Goal: Transaction & Acquisition: Purchase product/service

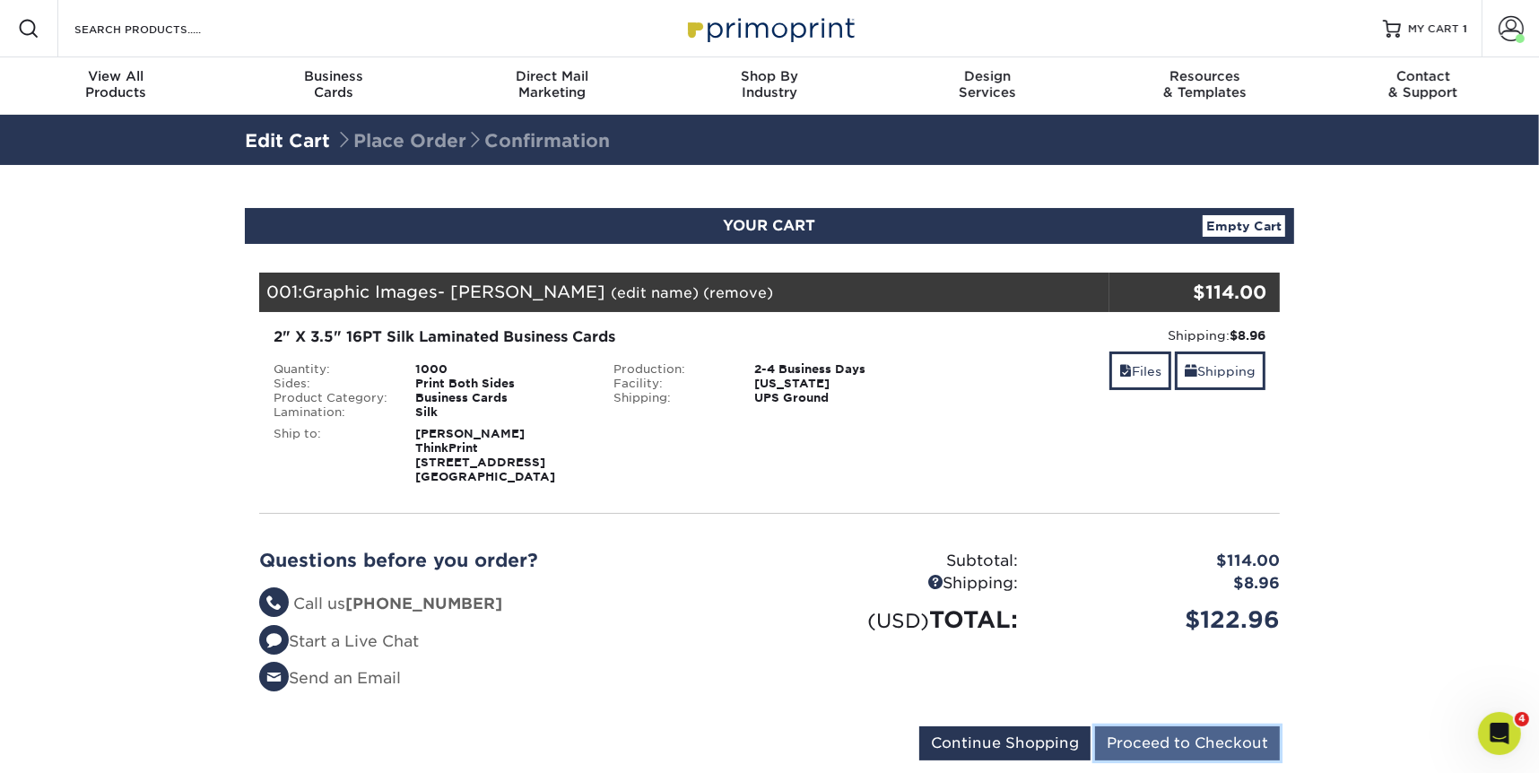
click at [1229, 738] on input "Proceed to Checkout" at bounding box center [1187, 743] width 185 height 34
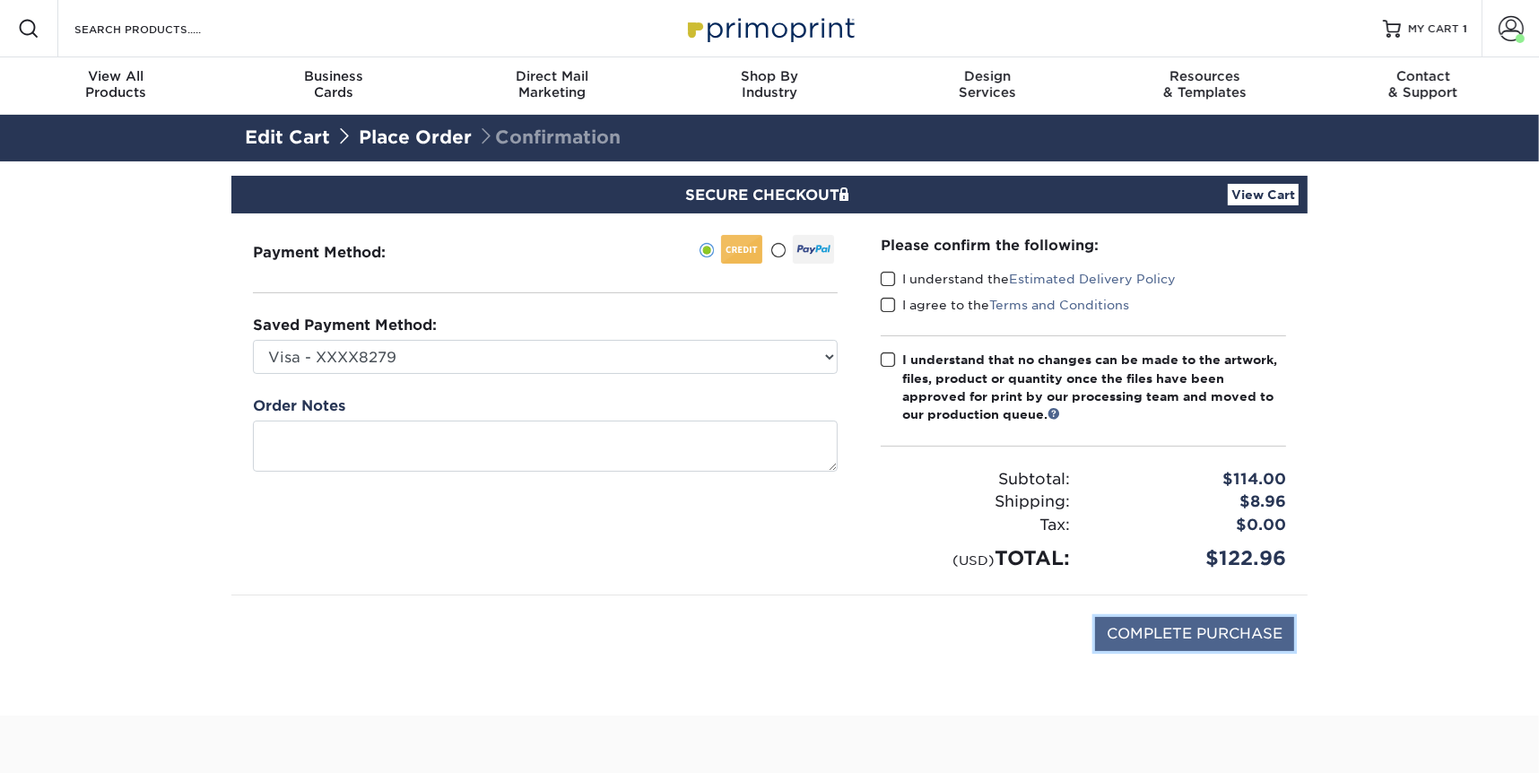
click at [1143, 625] on input "COMPLETE PURCHASE" at bounding box center [1194, 634] width 199 height 34
click at [884, 273] on span at bounding box center [887, 279] width 15 height 17
click at [0, 0] on input "I understand the Estimated Delivery Policy" at bounding box center [0, 0] width 0 height 0
click at [889, 299] on span at bounding box center [887, 305] width 15 height 17
click at [0, 0] on input "I agree to the Terms and Conditions" at bounding box center [0, 0] width 0 height 0
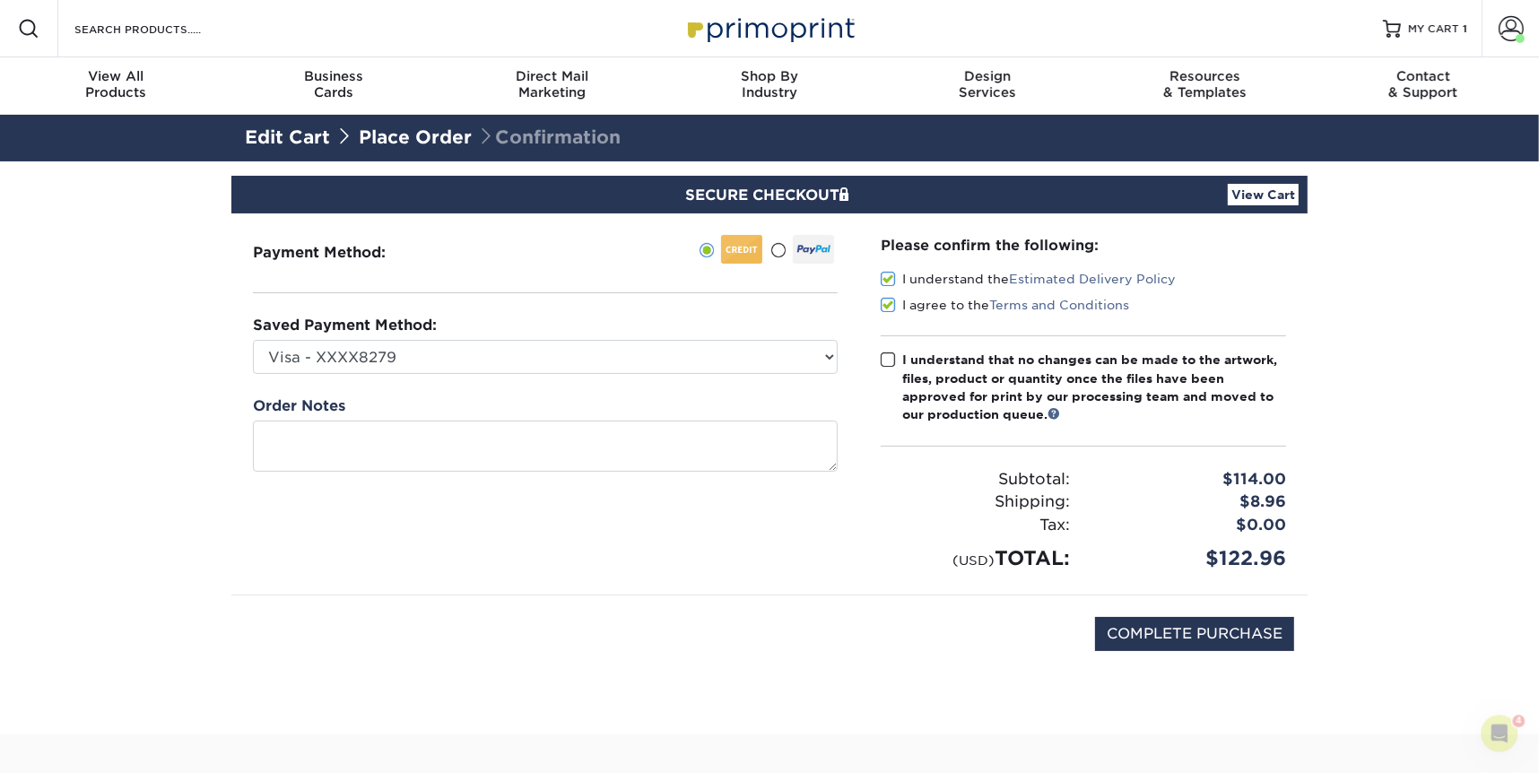
click at [892, 362] on span at bounding box center [887, 359] width 15 height 17
click at [0, 0] on input "I understand that no changes can be made to the artwork, files, product or quan…" at bounding box center [0, 0] width 0 height 0
click at [1156, 631] on input "COMPLETE PURCHASE" at bounding box center [1194, 634] width 199 height 34
type input "PROCESSING, PLEASE WAIT..."
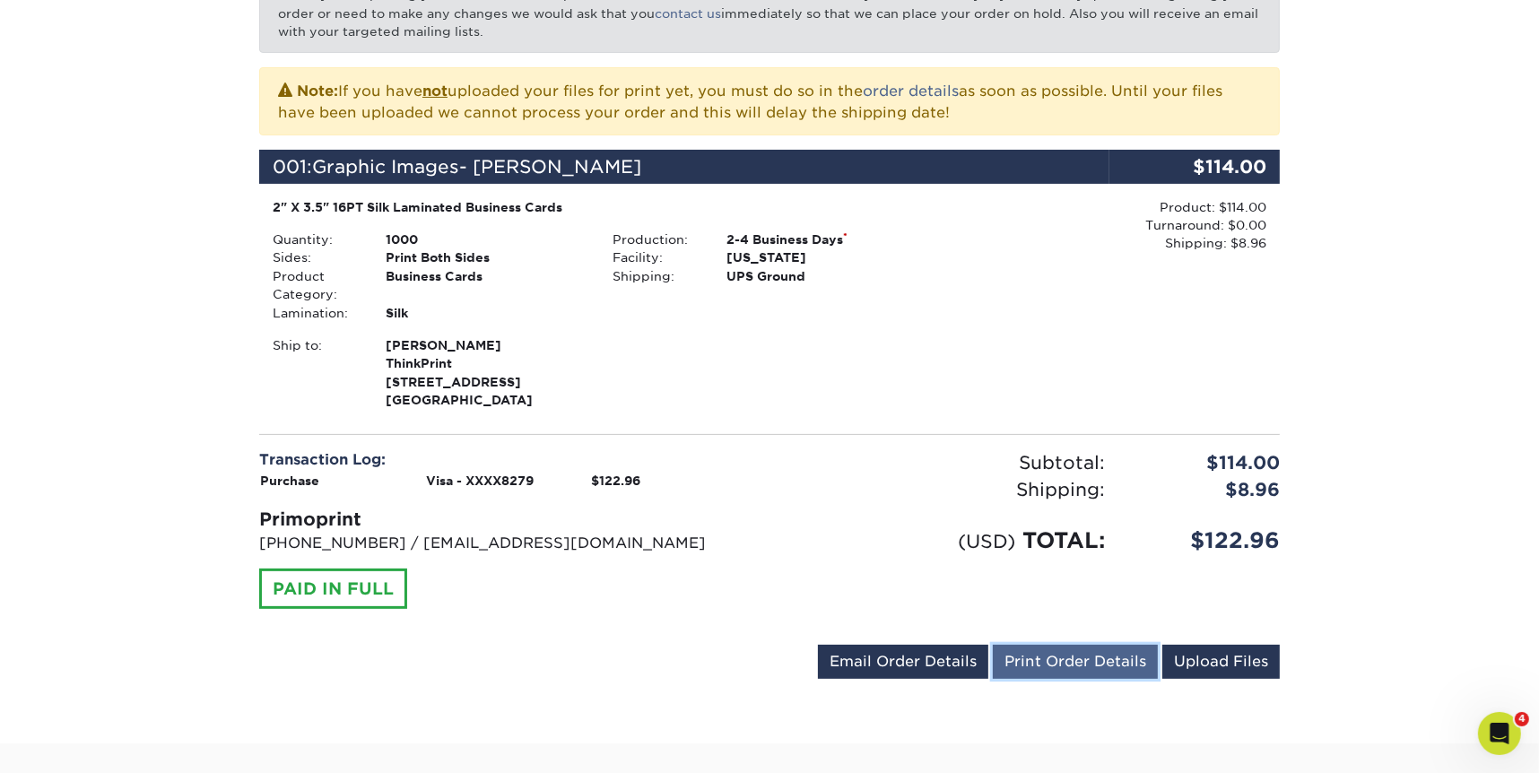
click at [1051, 658] on link "Print Order Details" at bounding box center [1075, 662] width 165 height 34
click at [925, 92] on link "order details" at bounding box center [911, 90] width 96 height 17
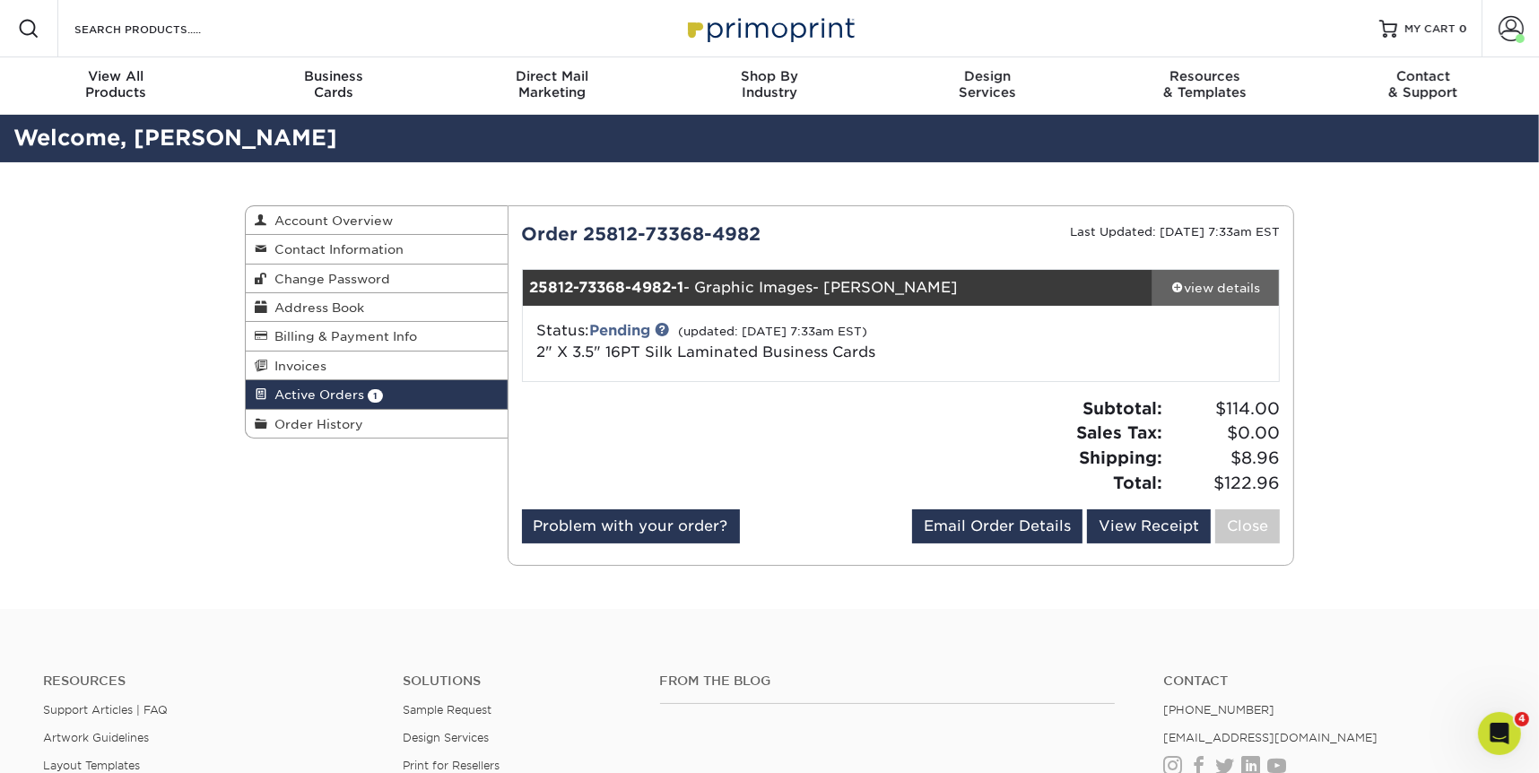
click at [1204, 282] on div "view details" at bounding box center [1215, 288] width 126 height 18
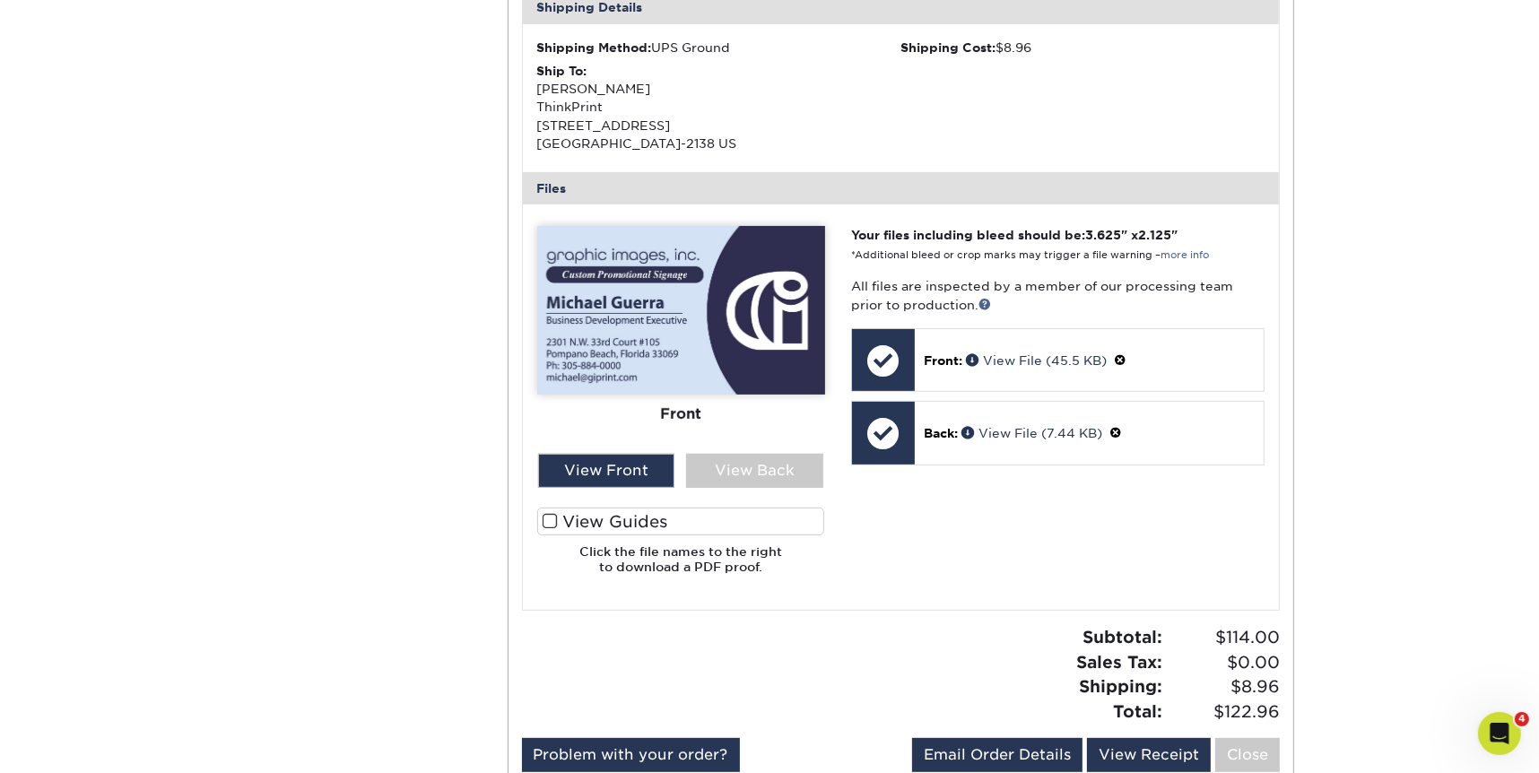
scroll to position [690, 0]
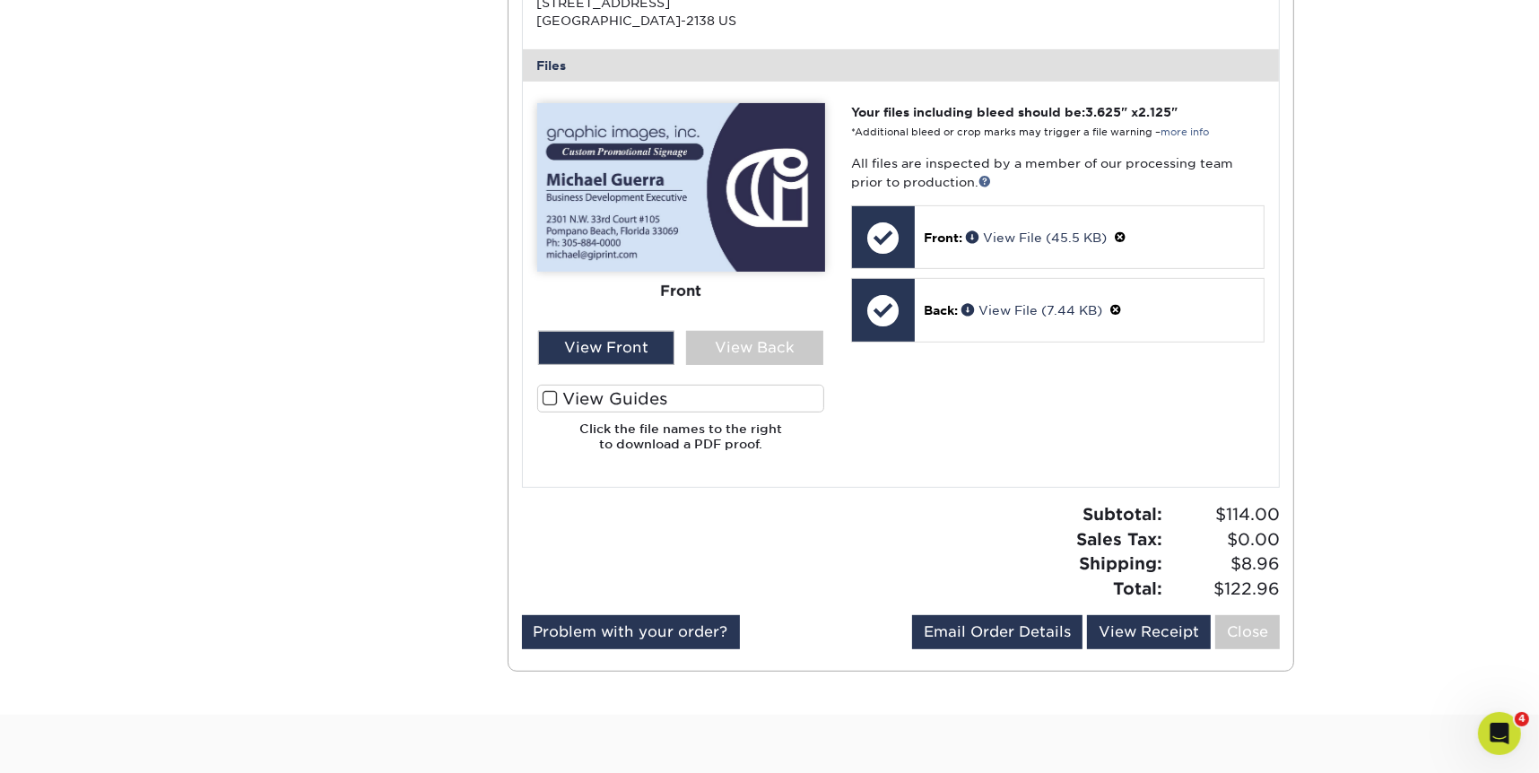
click at [549, 398] on span at bounding box center [549, 398] width 15 height 17
click at [0, 0] on input "View Guides" at bounding box center [0, 0] width 0 height 0
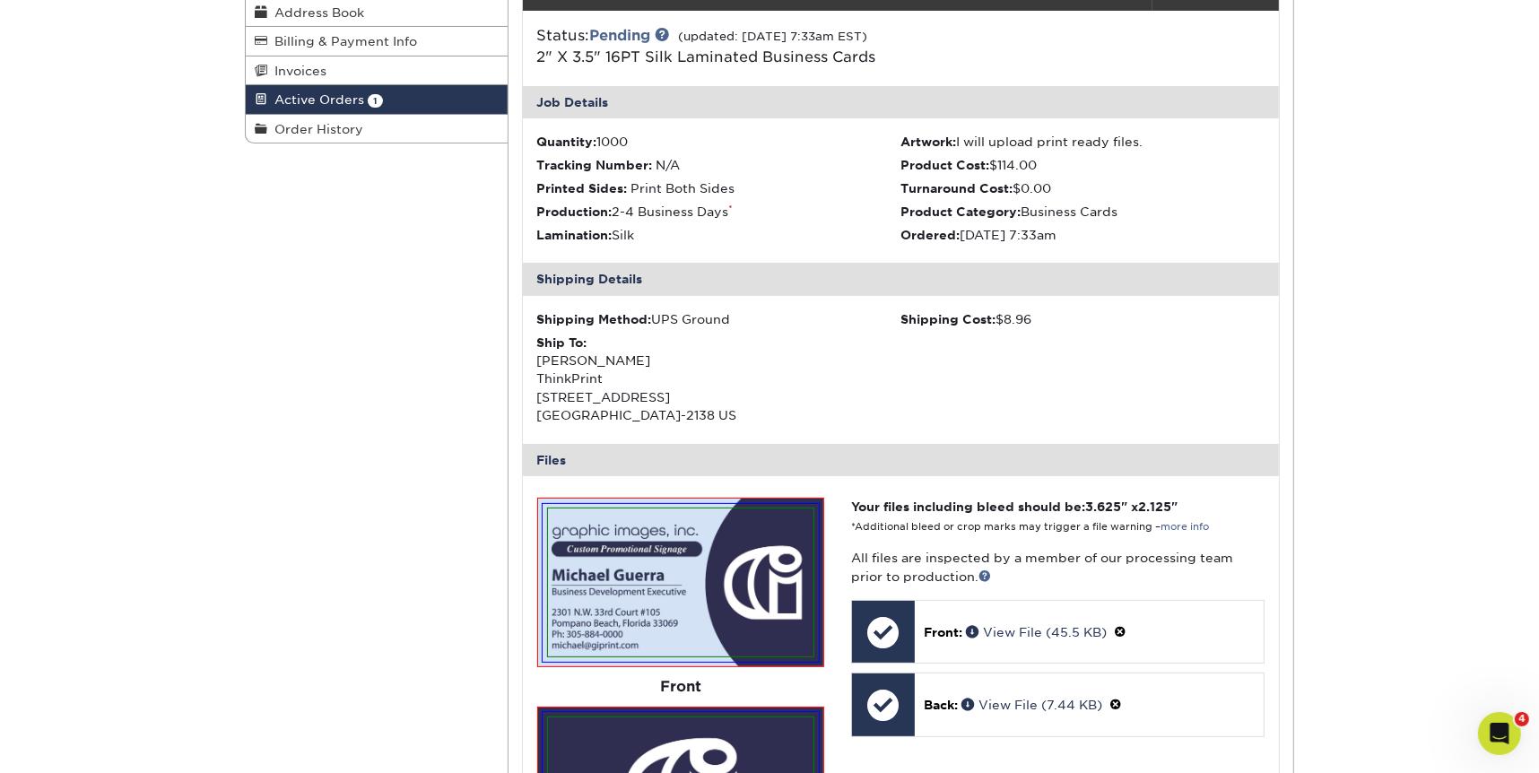
scroll to position [0, 0]
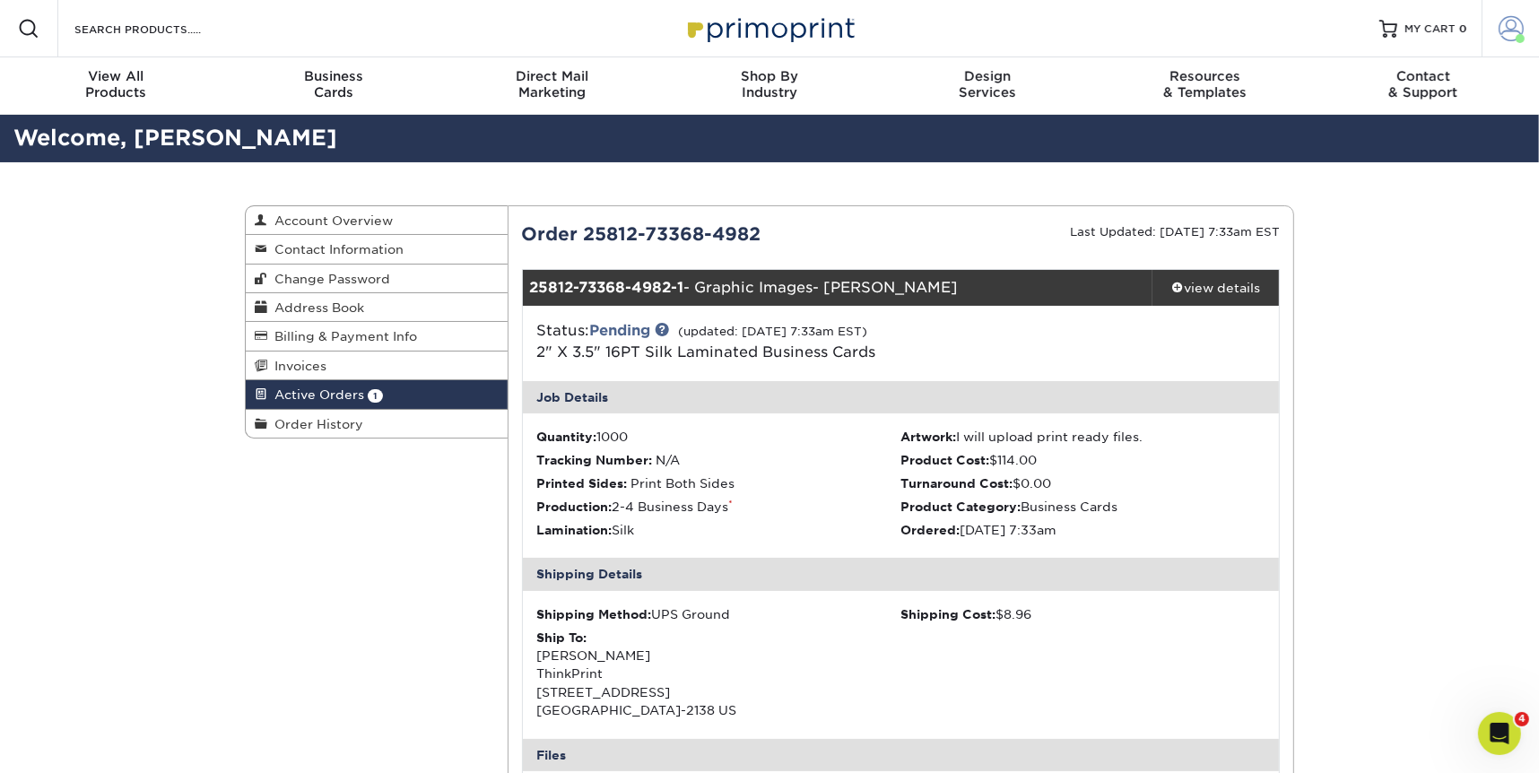
click at [1503, 23] on span at bounding box center [1510, 28] width 25 height 25
